Goal: Subscribe to service/newsletter

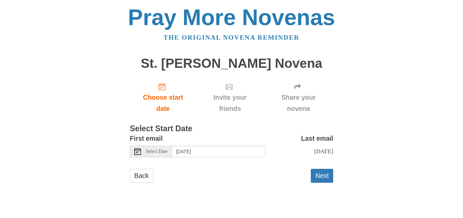
click at [195, 161] on div "First email Select Date [DATE] Last email [DATE] Selecting [DATE] as the start …" at bounding box center [231, 147] width 203 height 29
click at [150, 151] on span "Select Date" at bounding box center [157, 151] width 22 height 5
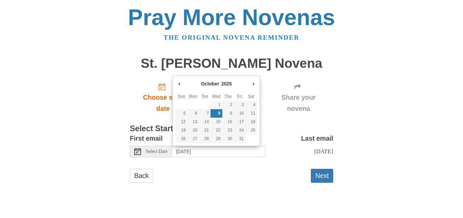
click at [133, 153] on div "Select Date" at bounding box center [151, 152] width 42 height 12
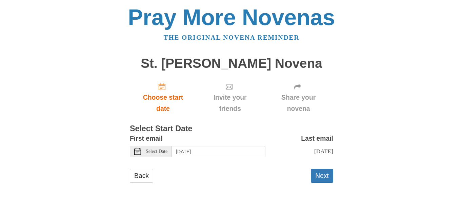
click at [135, 153] on icon at bounding box center [137, 151] width 7 height 7
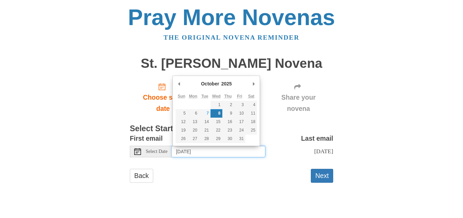
click at [135, 153] on icon at bounding box center [137, 151] width 7 height 7
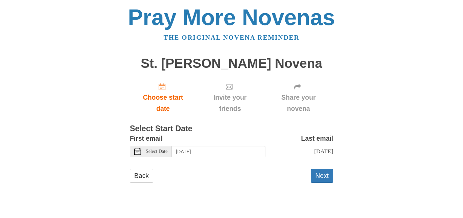
click at [314, 153] on span "Friday, October 17th" at bounding box center [323, 151] width 19 height 7
click at [319, 151] on span "Friday, October 17th" at bounding box center [323, 151] width 19 height 7
drag, startPoint x: 334, startPoint y: 151, endPoint x: 297, endPoint y: 154, distance: 36.8
click at [297, 154] on div "Pray More Novenas The original novena reminder St. Carlo Acutis Novena Choose s…" at bounding box center [231, 101] width 397 height 202
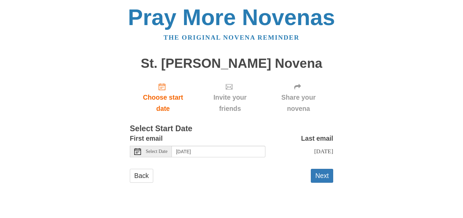
click at [388, 151] on div "Pray More Novenas The original novena reminder St. Carlo Acutis Novena Choose s…" at bounding box center [231, 101] width 397 height 202
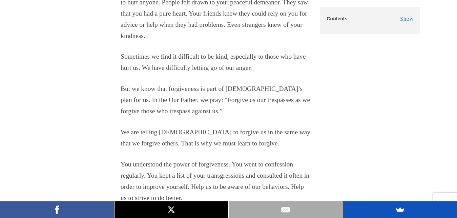
scroll to position [529, 0]
